Goal: Information Seeking & Learning: Learn about a topic

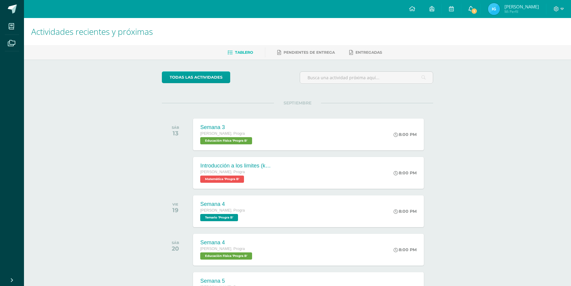
click at [475, 10] on span "1" at bounding box center [474, 11] width 7 height 7
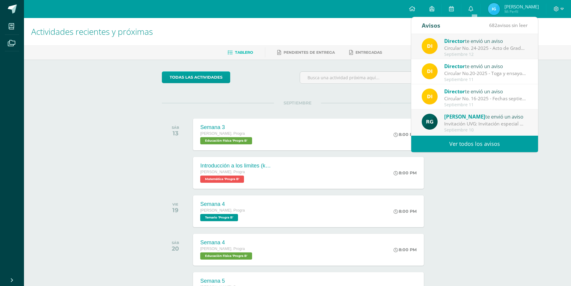
click at [472, 55] on div "Septiembre 12" at bounding box center [485, 54] width 83 height 5
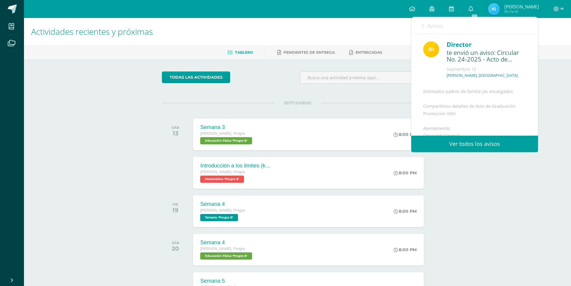
scroll to position [87, 0]
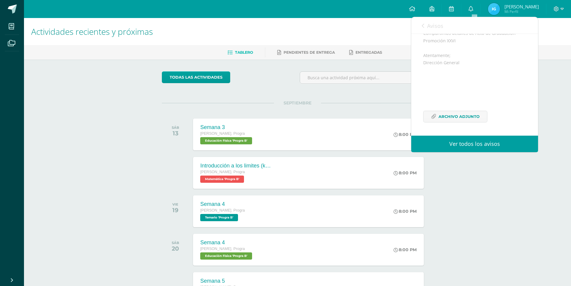
click at [447, 125] on div "Estimados padres de familia y)o encargados. Compartimos detalles de Acto de Gra…" at bounding box center [474, 72] width 103 height 114
click at [449, 120] on span "Archivo Adjunto" at bounding box center [458, 116] width 41 height 11
click at [163, 184] on div at bounding box center [177, 173] width 30 height 32
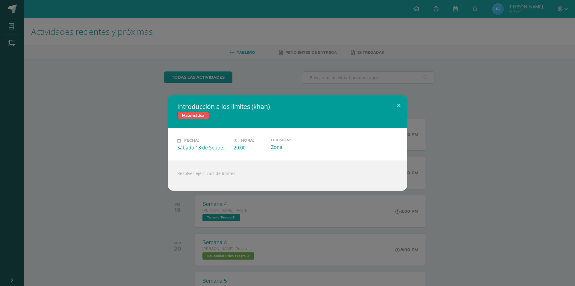
click at [488, 157] on div "Introducción a los limites ([PERSON_NAME]) Matemática Fecha: [DATE] Hora: 20:00…" at bounding box center [287, 142] width 571 height 95
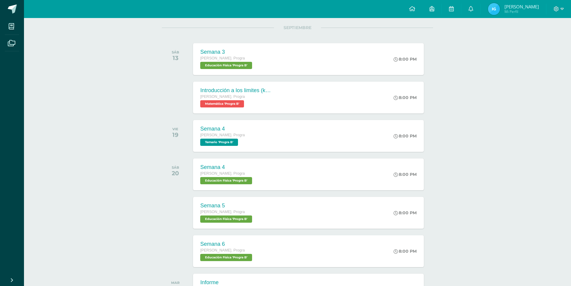
scroll to position [0, 0]
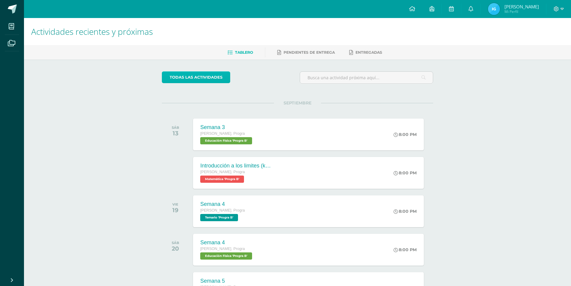
click at [212, 72] on link "todas las Actividades" at bounding box center [196, 77] width 68 height 12
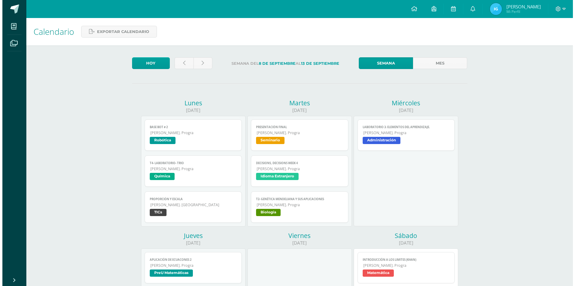
scroll to position [90, 0]
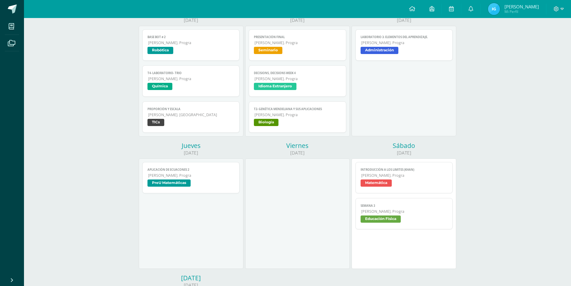
click at [194, 171] on span "Aplicación de ecuacones 2" at bounding box center [190, 170] width 87 height 4
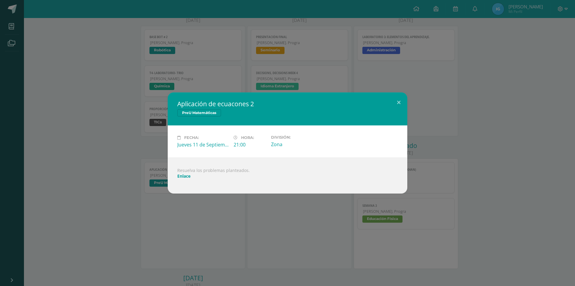
click at [180, 176] on link "Enlace" at bounding box center [183, 176] width 13 height 6
